Goal: Task Accomplishment & Management: Manage account settings

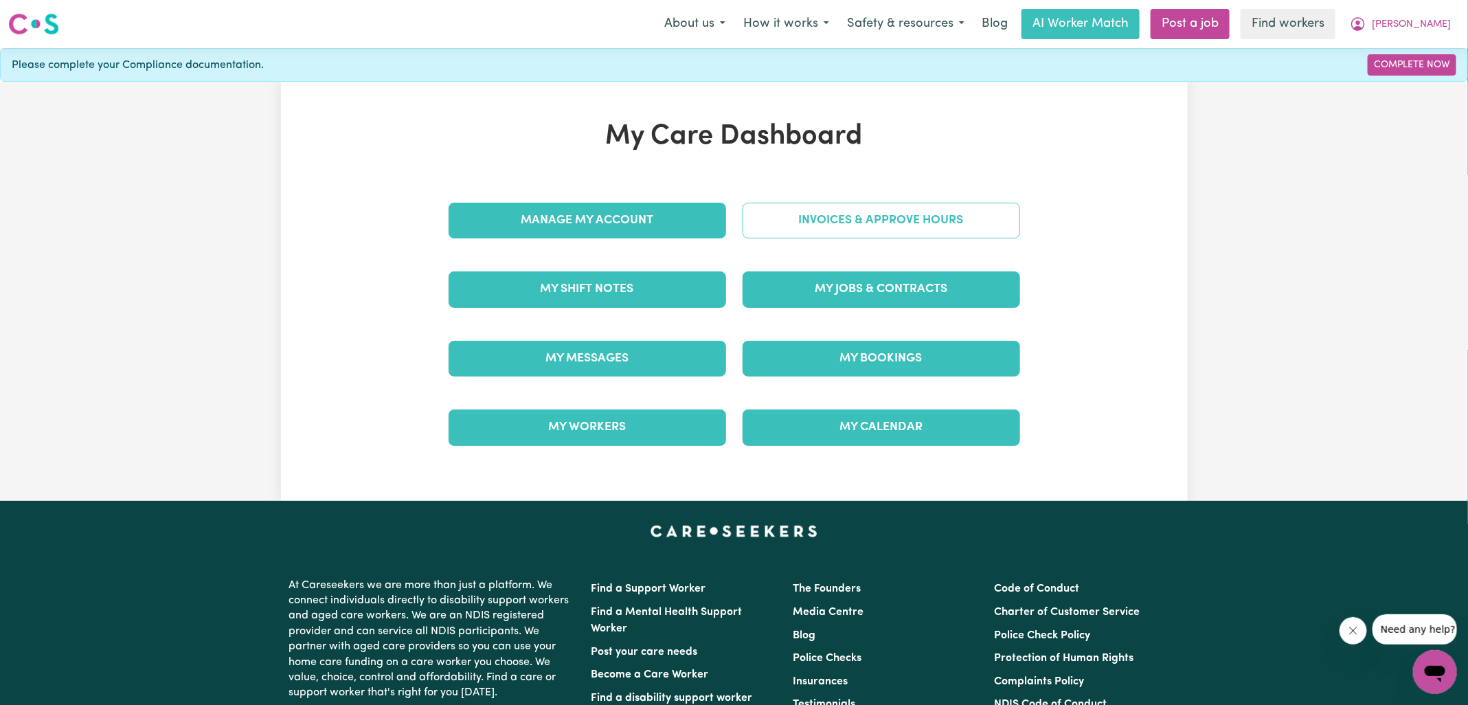
click at [913, 223] on link "Invoices & Approve Hours" at bounding box center [880, 221] width 277 height 36
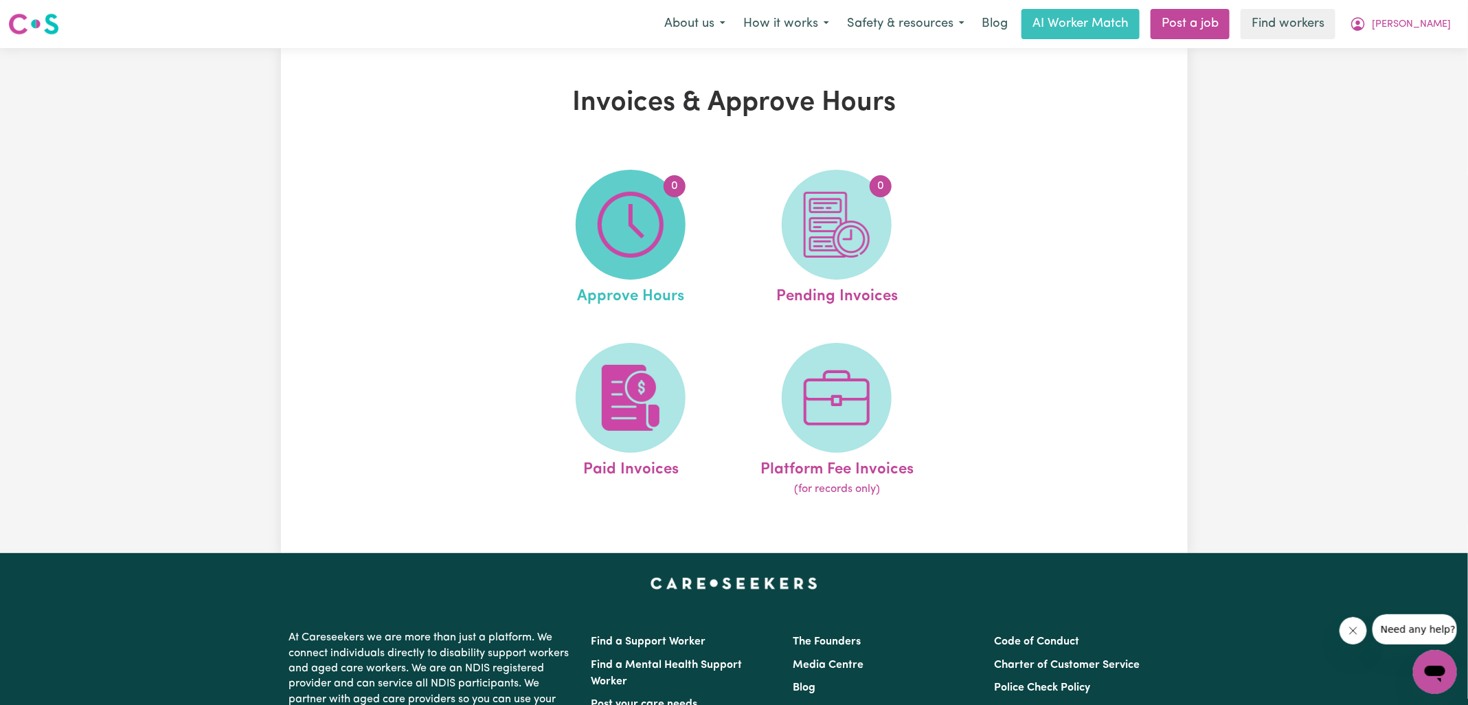
click at [628, 247] on img at bounding box center [631, 225] width 66 height 66
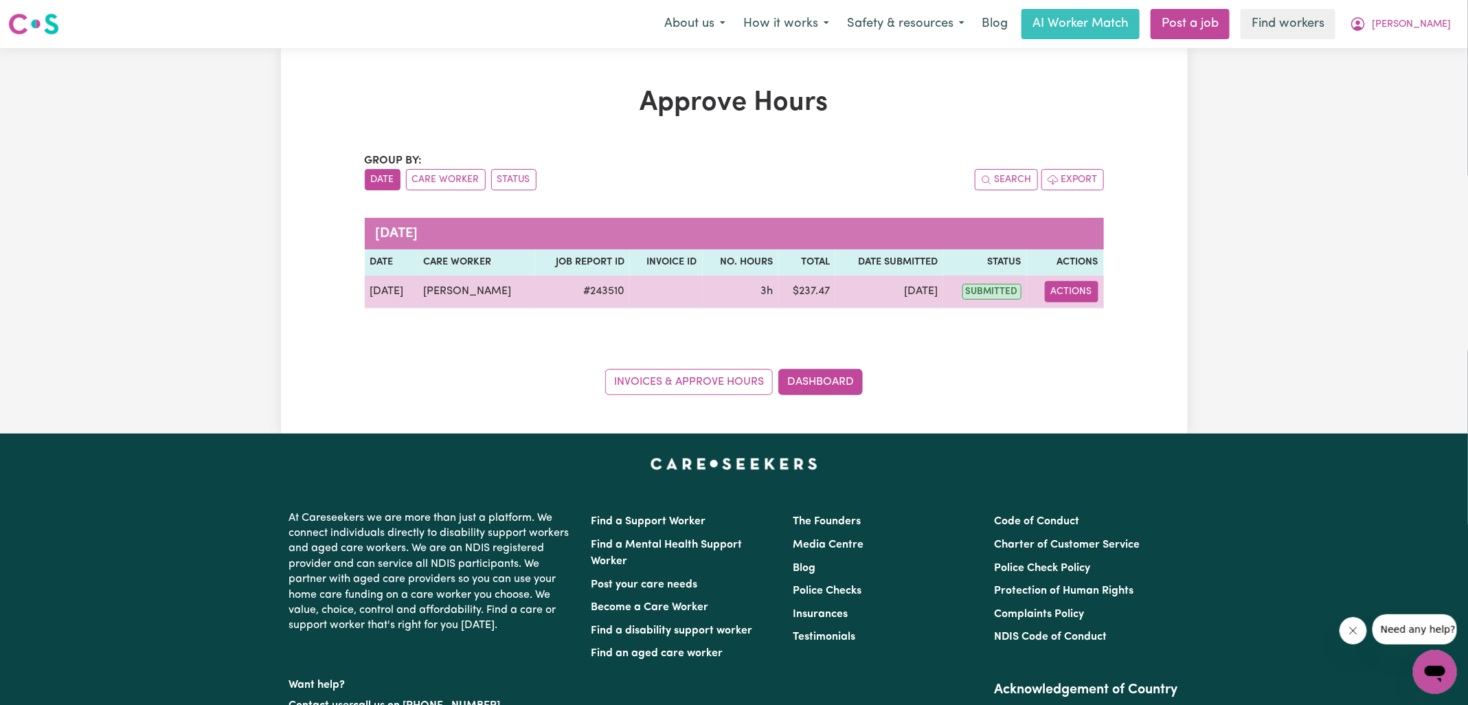
click at [1054, 291] on button "Actions" at bounding box center [1072, 291] width 54 height 21
click at [1064, 318] on icon "View job report 243510" at bounding box center [1063, 322] width 11 height 11
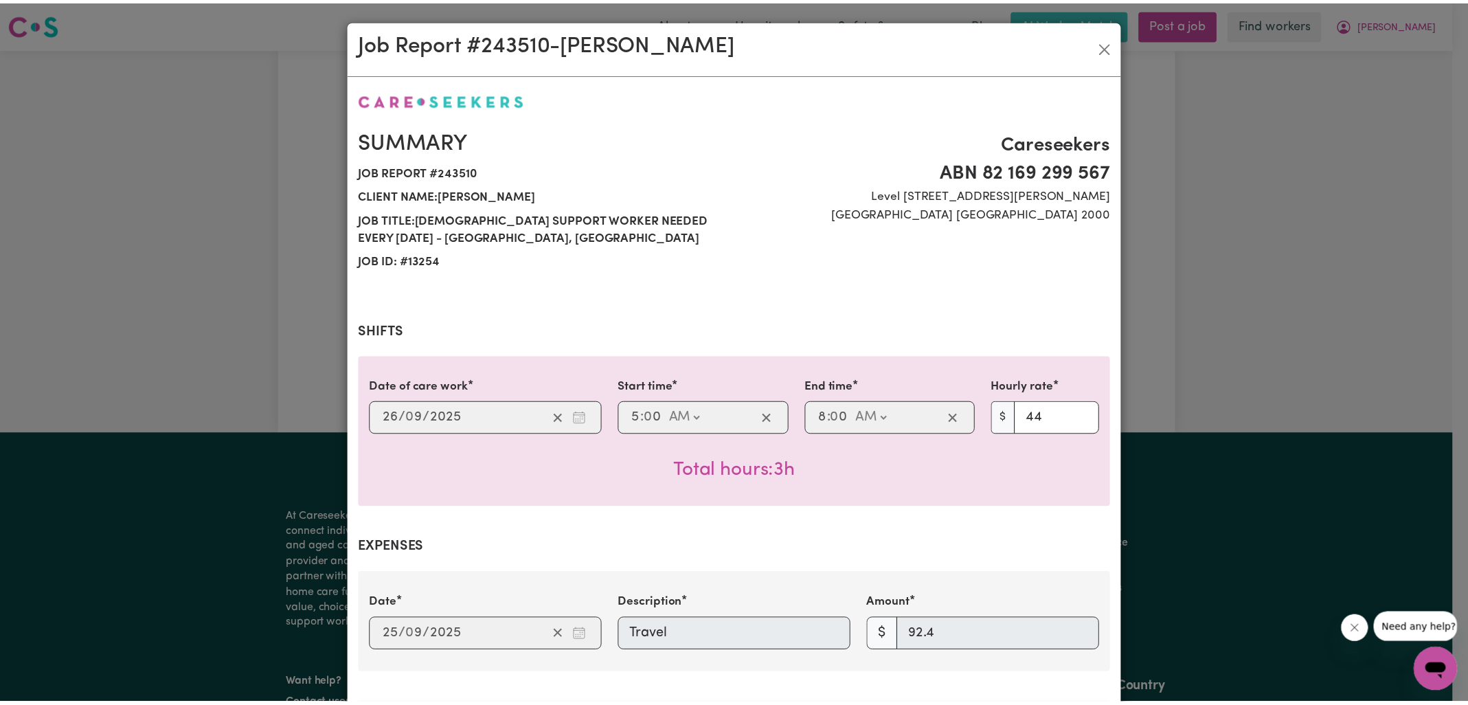
scroll to position [455, 0]
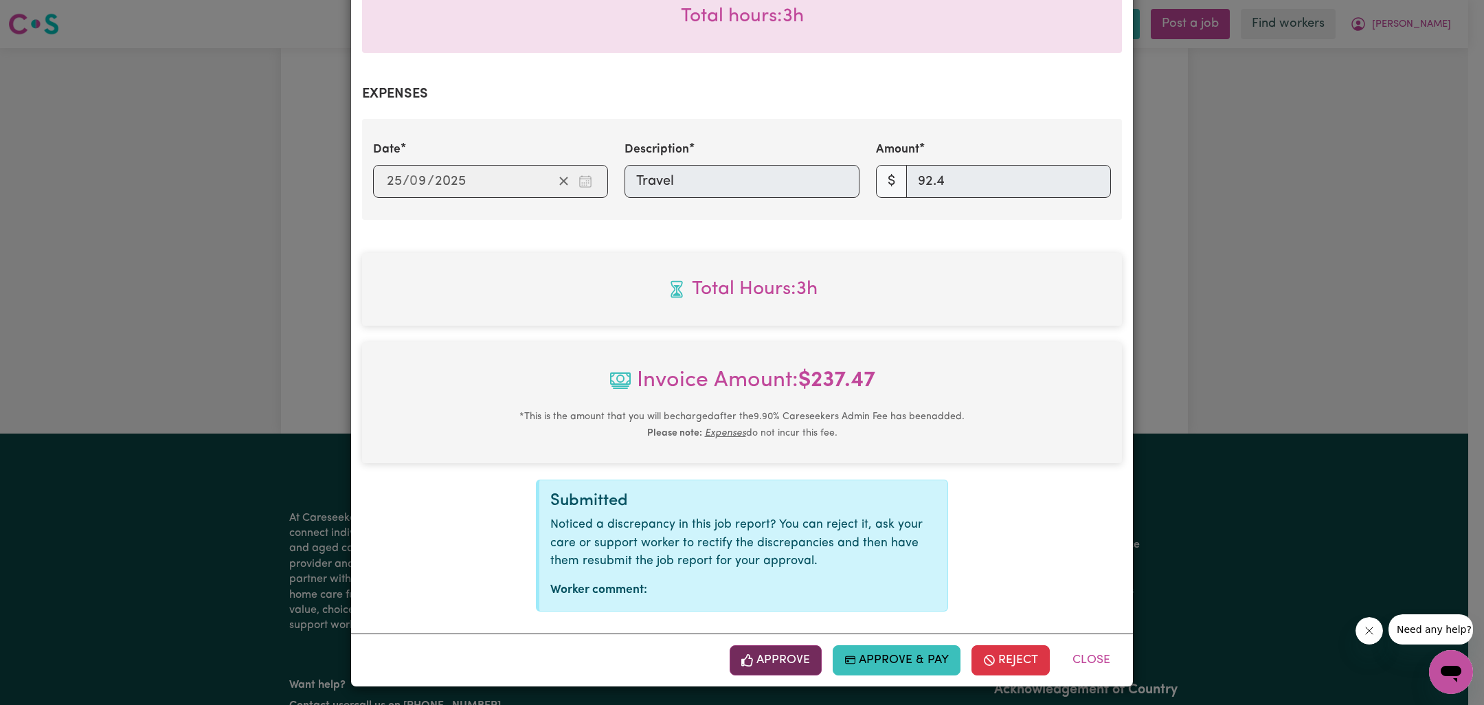
click at [783, 657] on button "Approve" at bounding box center [775, 660] width 92 height 30
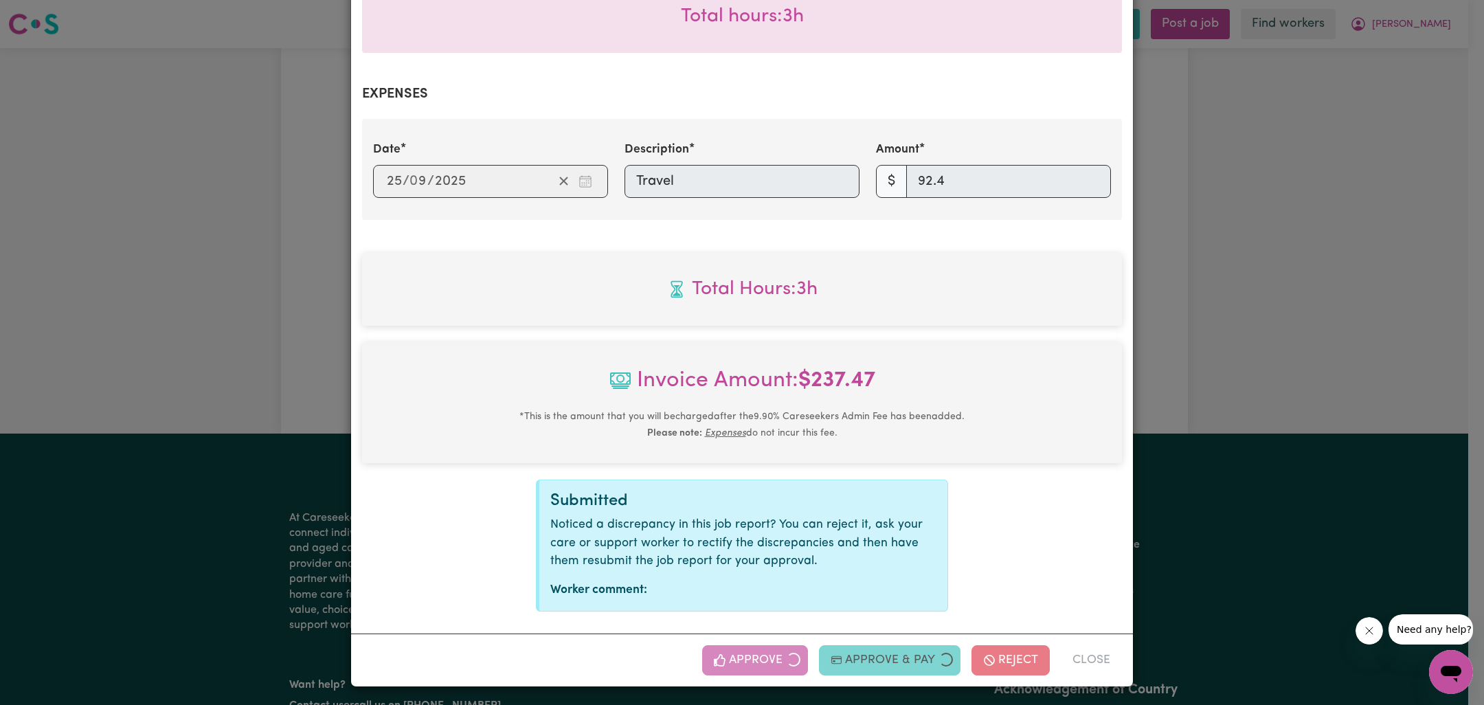
click at [1220, 326] on div "Job Report # 243510 - [PERSON_NAME] Summary Job report # 243510 Client name: [P…" at bounding box center [742, 352] width 1484 height 705
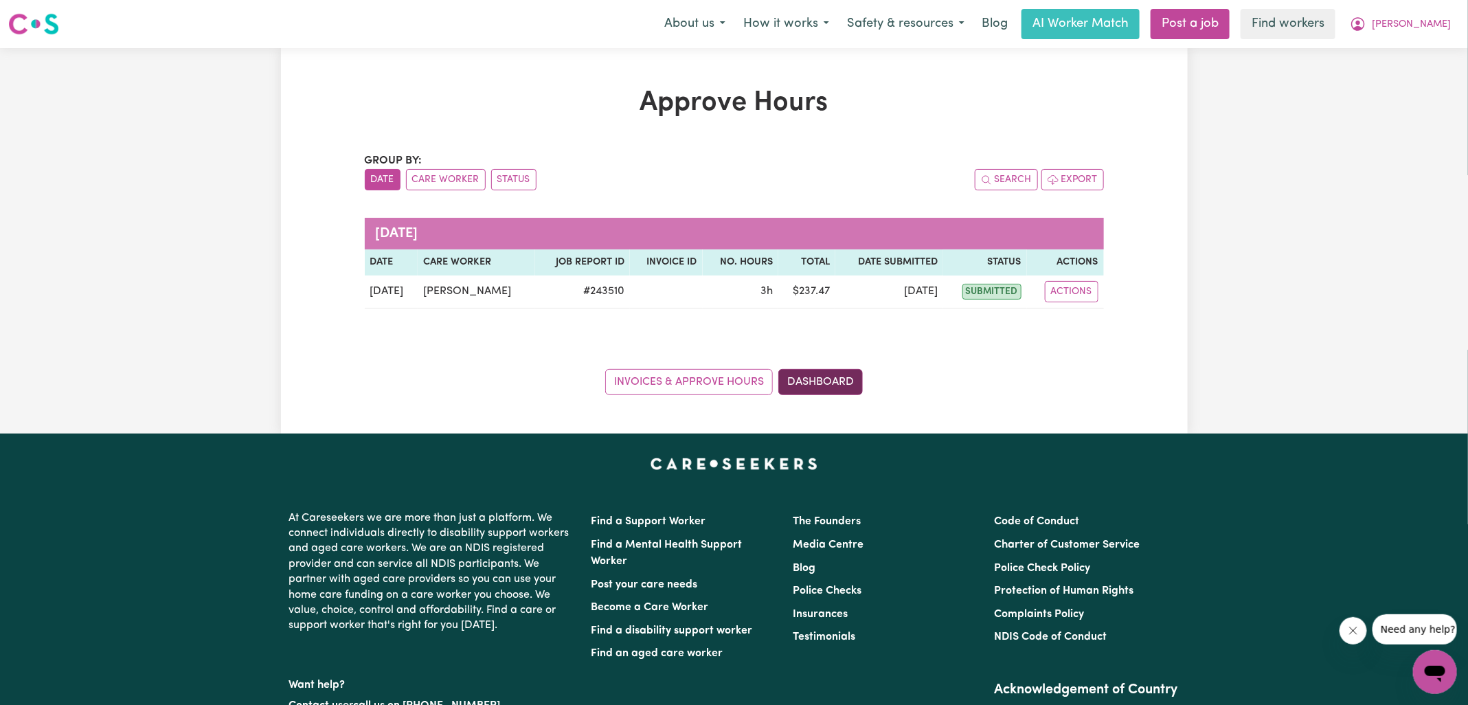
click at [843, 373] on link "Dashboard" at bounding box center [820, 382] width 84 height 26
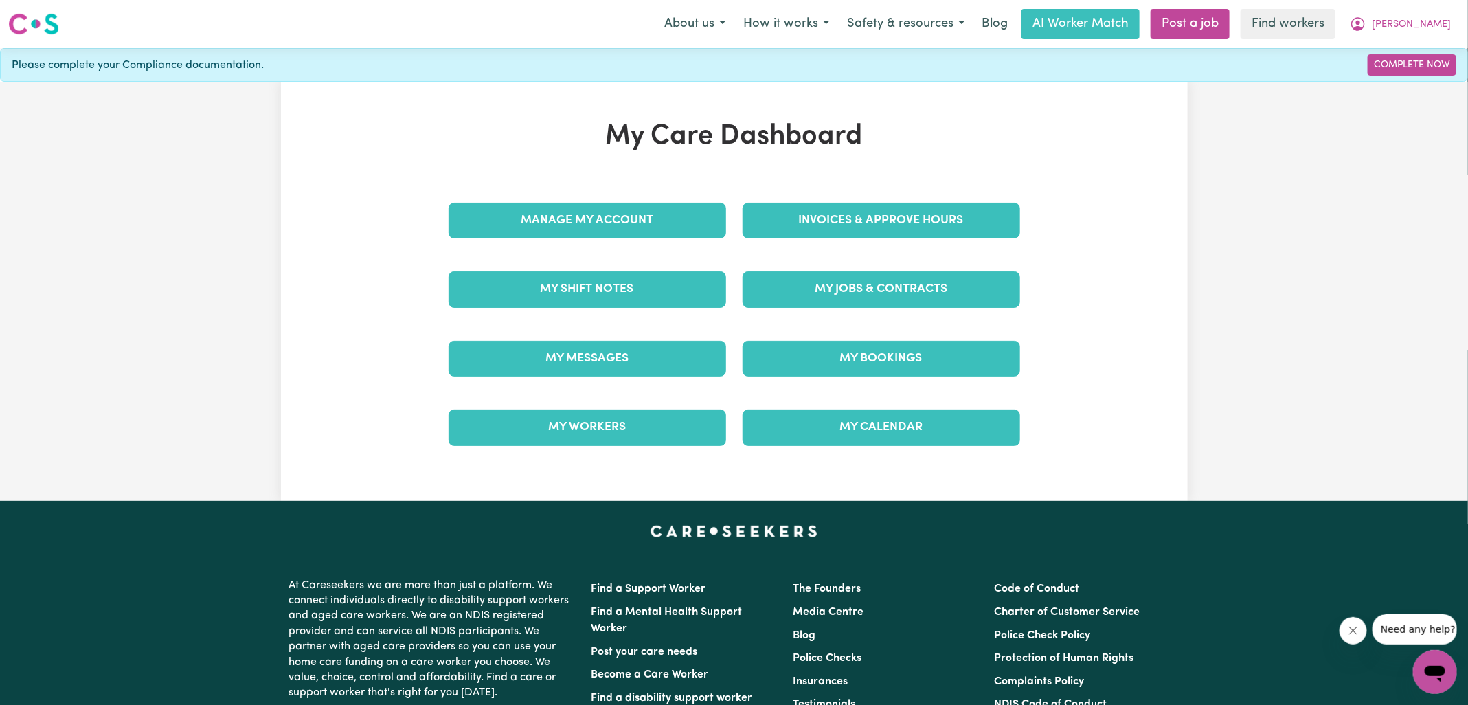
click at [810, 195] on div "Invoices & Approve Hours" at bounding box center [881, 220] width 294 height 69
click at [810, 210] on link "Invoices & Approve Hours" at bounding box center [880, 221] width 277 height 36
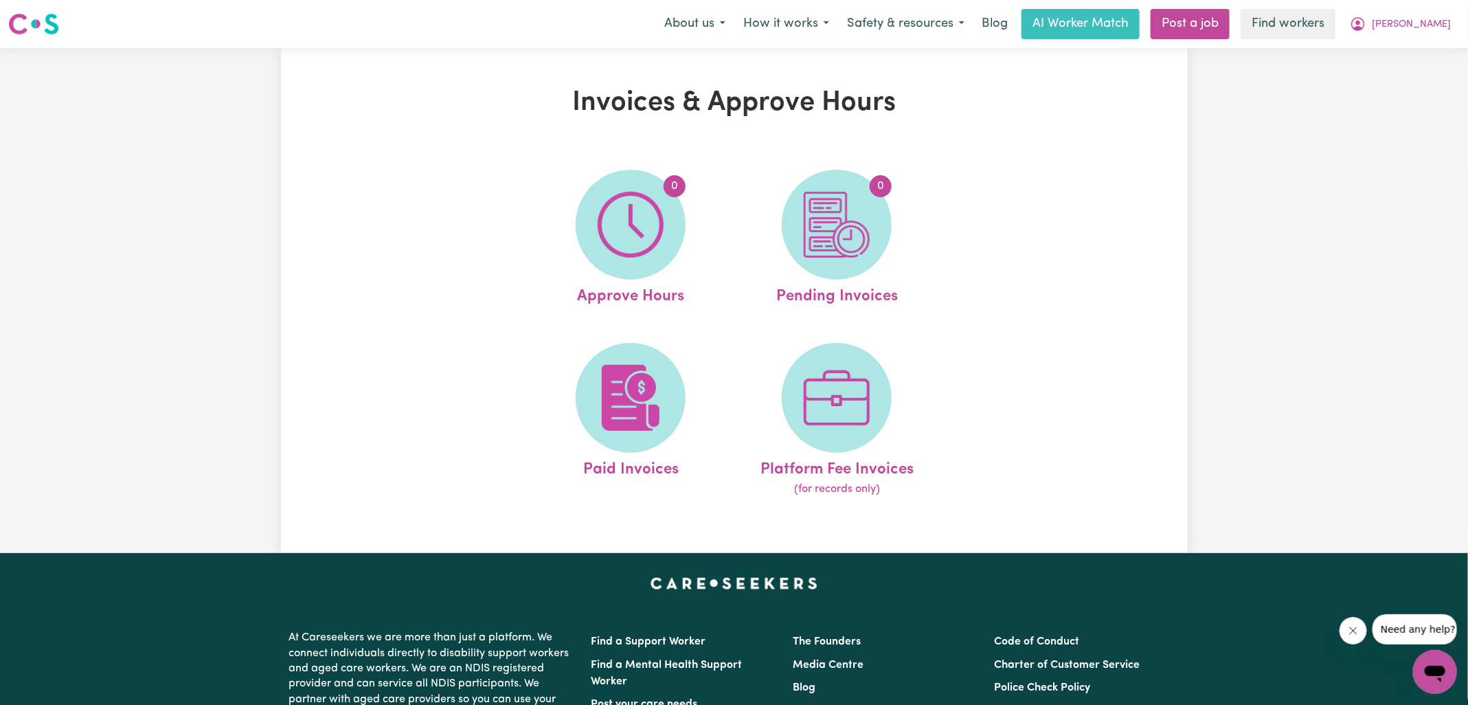
click at [810, 210] on img at bounding box center [837, 225] width 66 height 66
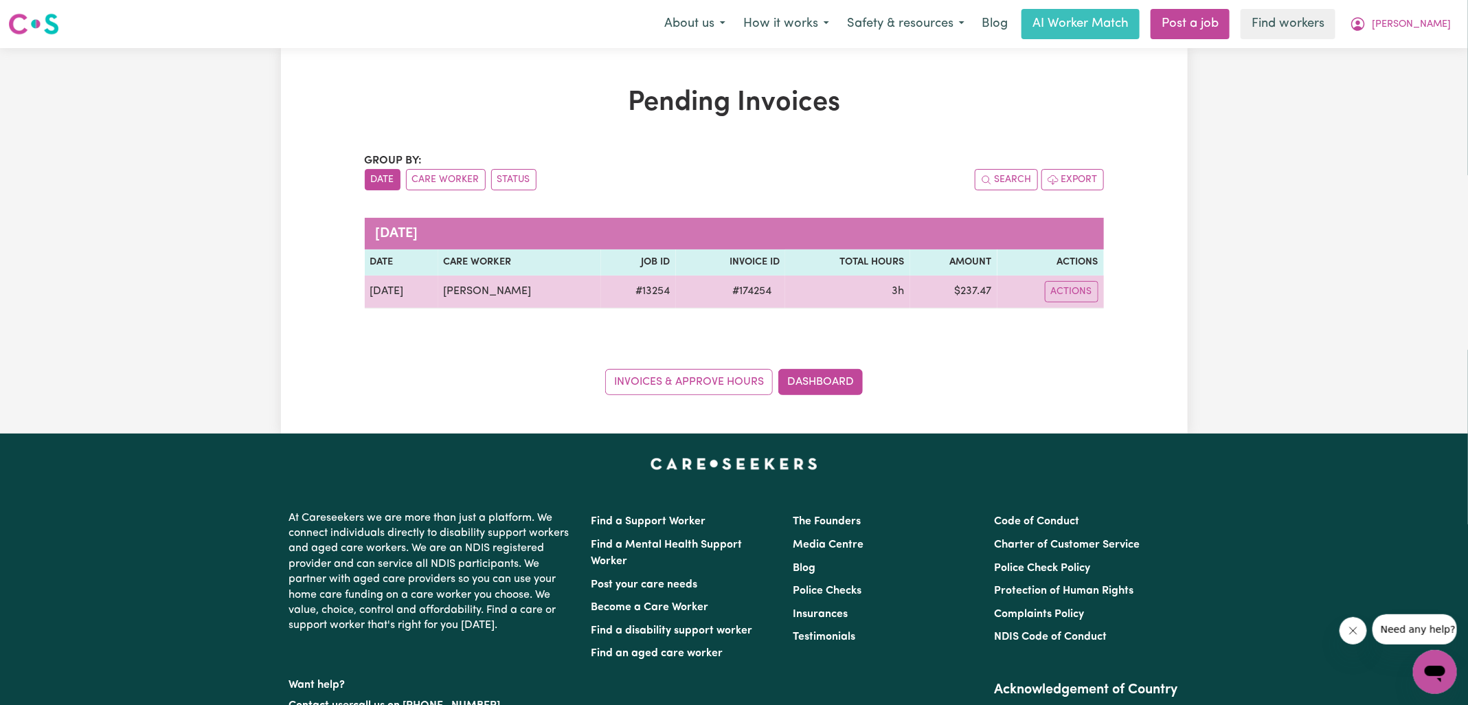
click at [744, 295] on span "# 174254" at bounding box center [752, 291] width 56 height 16
copy span "174254"
click at [970, 293] on td "$ 237.47" at bounding box center [953, 291] width 87 height 33
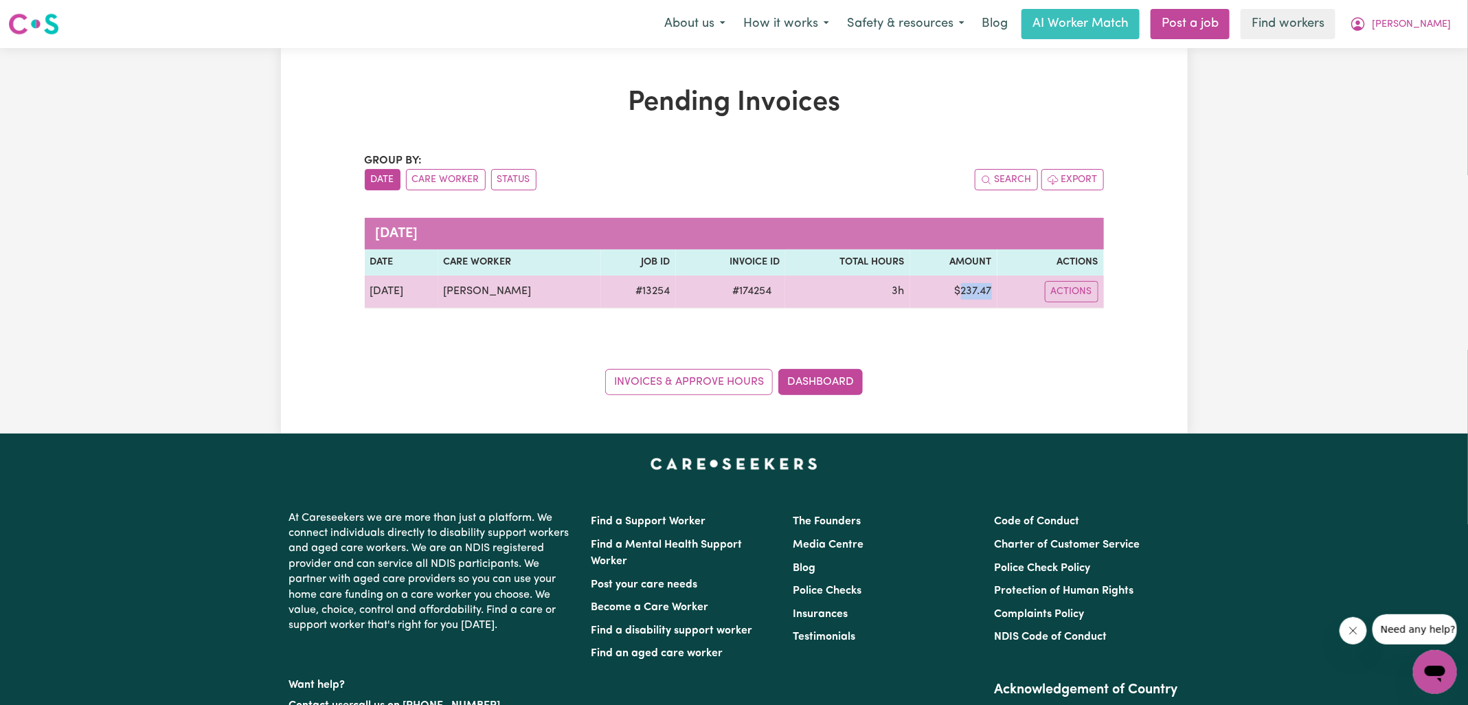
copy td "237.47"
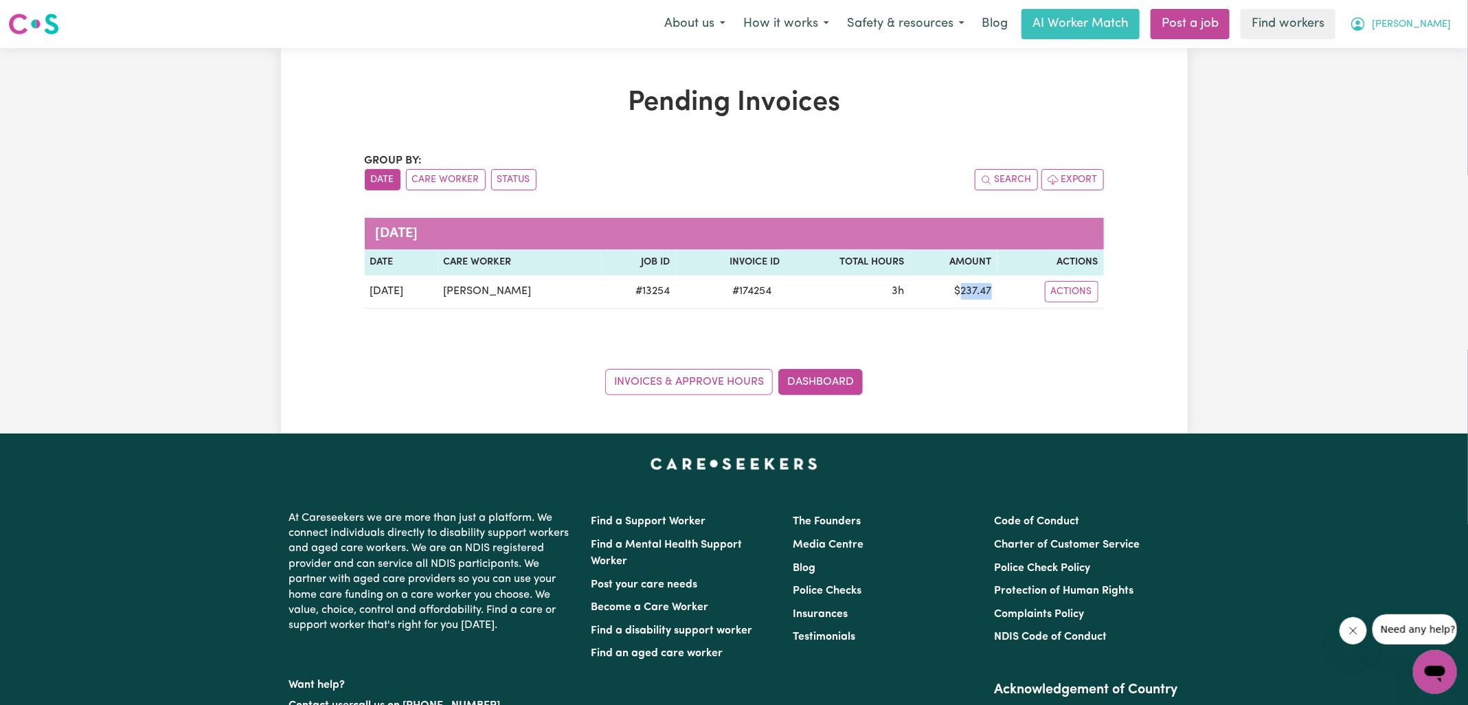
click at [1365, 23] on icon "My Account" at bounding box center [1358, 24] width 14 height 14
click at [1396, 69] on link "Logout" at bounding box center [1404, 79] width 109 height 26
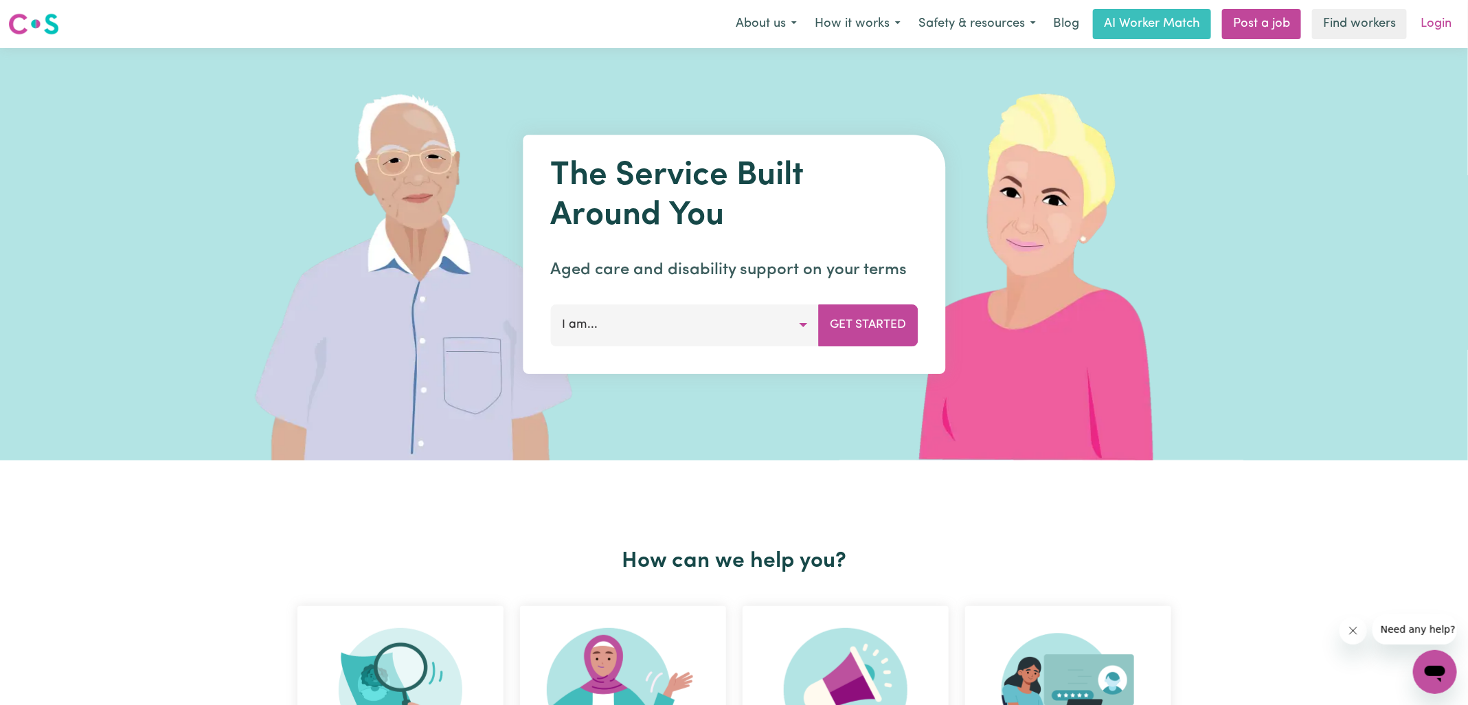
click at [1431, 28] on link "Login" at bounding box center [1435, 24] width 47 height 30
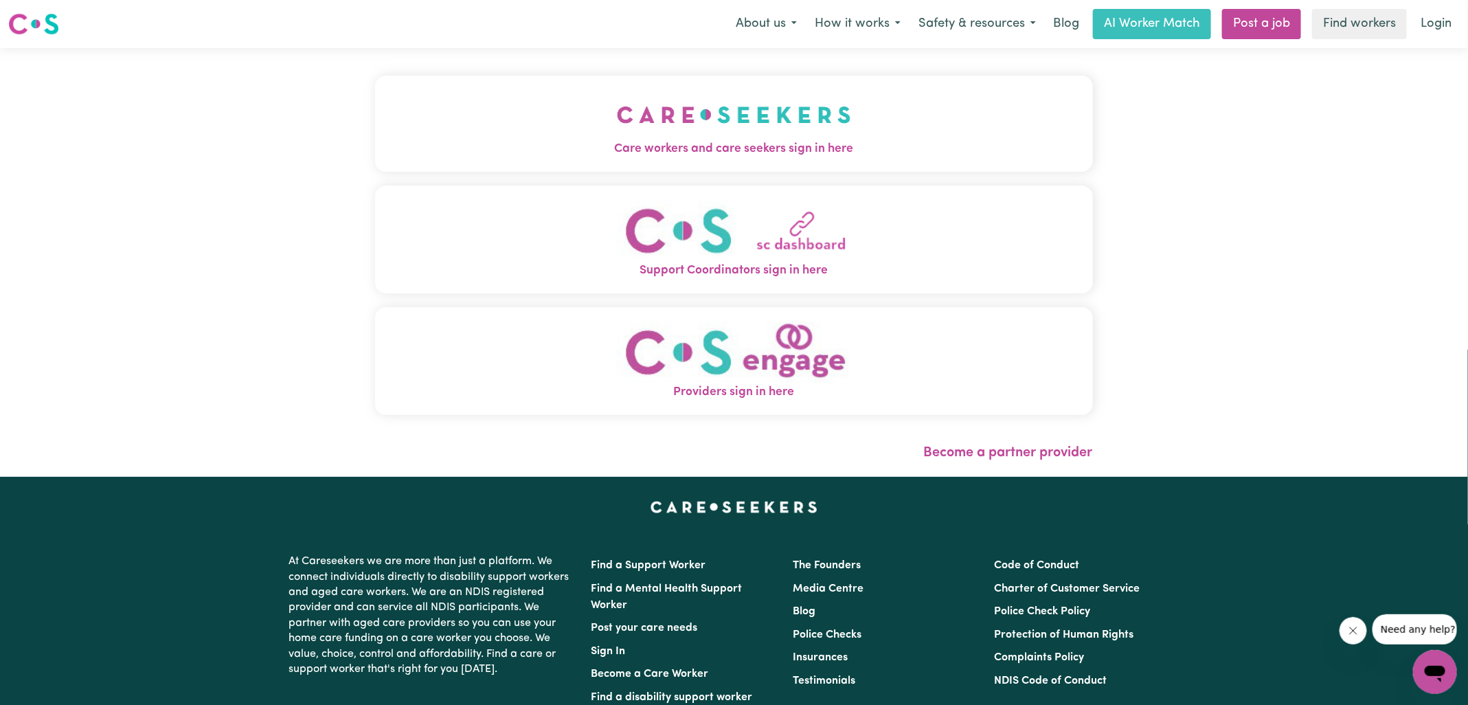
click at [590, 113] on button "Care workers and care seekers sign in here" at bounding box center [734, 124] width 718 height 96
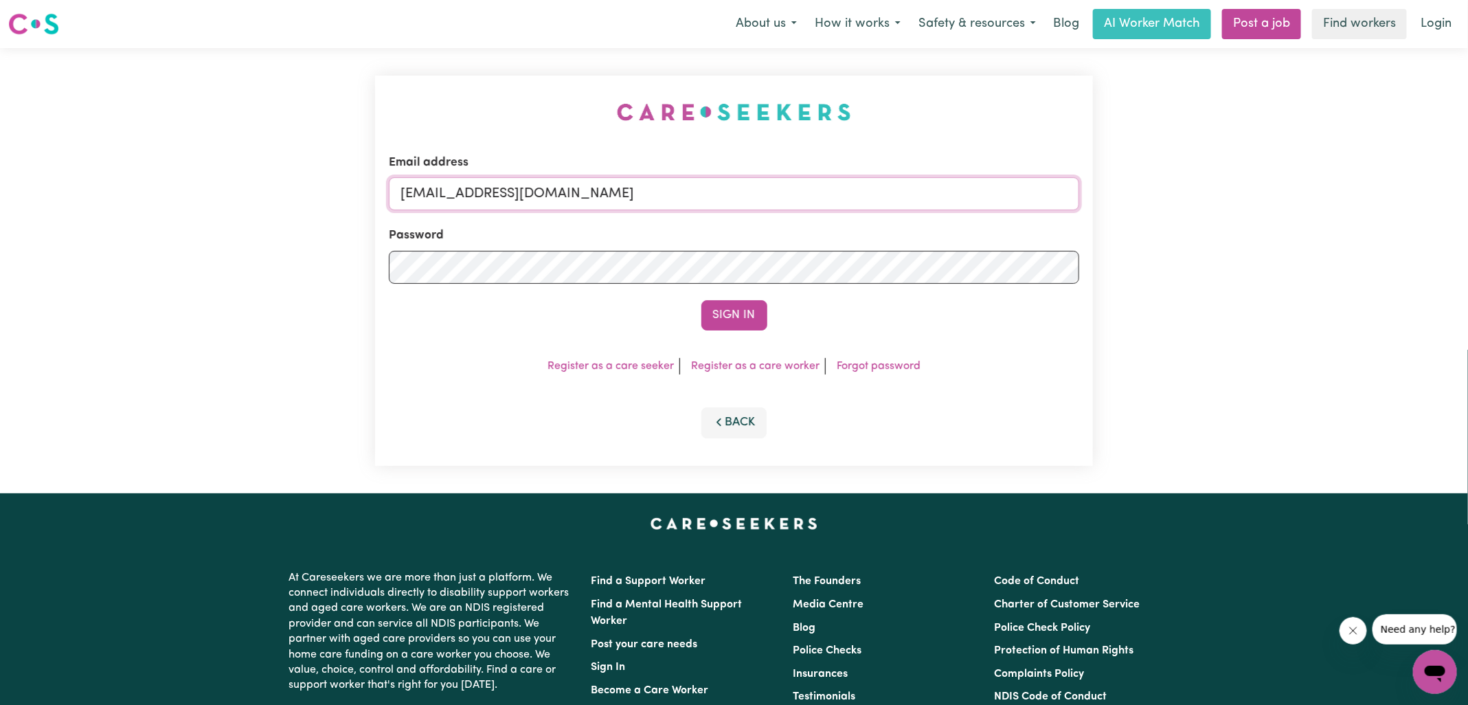
drag, startPoint x: 473, startPoint y: 188, endPoint x: 1135, endPoint y: 269, distance: 667.0
click at [1135, 269] on div "Email address [EMAIL_ADDRESS][DOMAIN_NAME] Password Sign In Register as a care …" at bounding box center [734, 270] width 1468 height 445
type input "[EMAIL_ADDRESS][DOMAIN_NAME]"
click at [701, 300] on button "Sign In" at bounding box center [734, 315] width 66 height 30
